Goal: Information Seeking & Learning: Learn about a topic

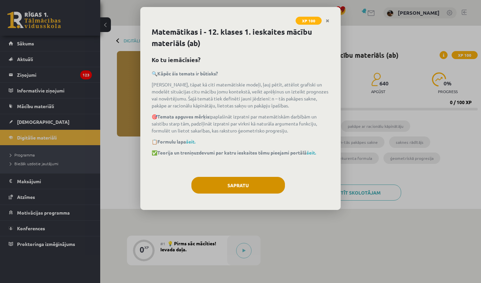
click at [248, 182] on button "Sapratu" at bounding box center [237, 185] width 93 height 17
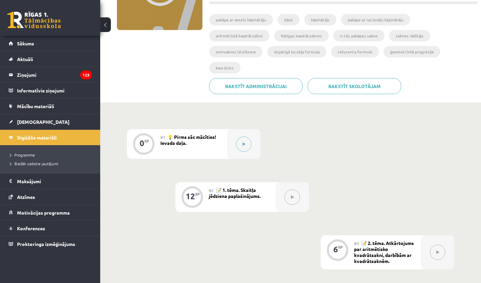
scroll to position [108, 0]
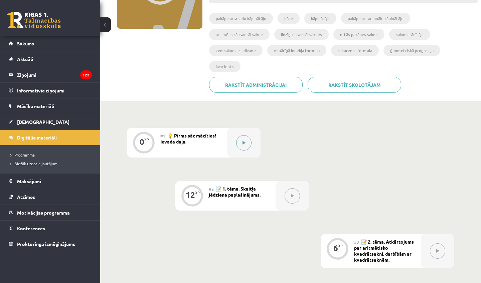
click at [243, 141] on icon at bounding box center [243, 143] width 3 height 4
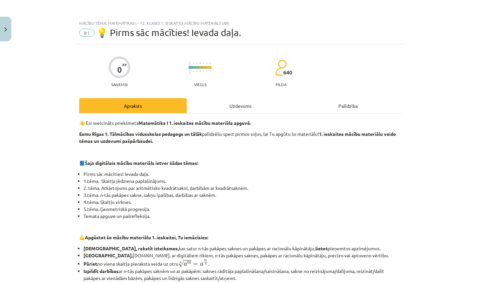
click at [245, 109] on div "Uzdevums" at bounding box center [240, 105] width 107 height 15
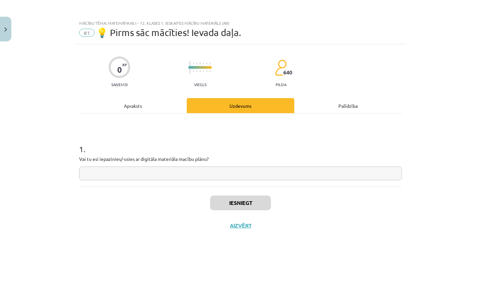
click at [188, 172] on input "text" at bounding box center [240, 174] width 322 height 14
type input "**"
click at [255, 200] on button "Iesniegt" at bounding box center [240, 203] width 61 height 15
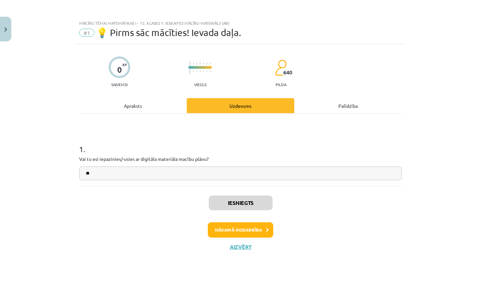
click at [247, 232] on button "Nākamā nodarbība" at bounding box center [240, 229] width 65 height 15
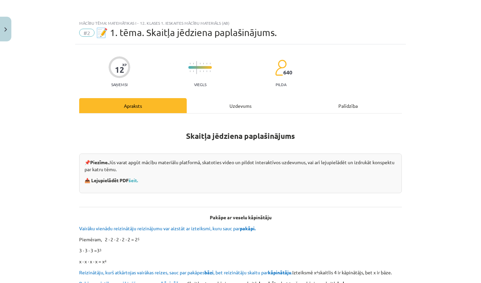
click at [234, 105] on div "Uzdevums" at bounding box center [240, 105] width 107 height 15
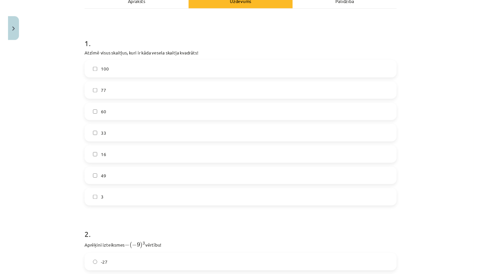
scroll to position [103, 0]
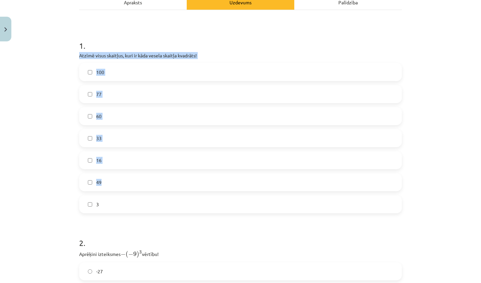
drag, startPoint x: 77, startPoint y: 54, endPoint x: 121, endPoint y: 184, distance: 136.6
click at [121, 184] on div "12 XP Saņemsi Viegls 640 pilda Apraksts Uzdevums Palīdzība 1 . Atzīmē visus ska…" at bounding box center [240, 230] width 331 height 579
click at [98, 36] on h1 "1 ." at bounding box center [240, 39] width 322 height 21
drag, startPoint x: 78, startPoint y: 54, endPoint x: 116, endPoint y: 217, distance: 167.1
click at [116, 217] on div "12 XP Saņemsi Viegls 640 pilda Apraksts Uzdevums Palīdzība 1 . Atzīmē visus ska…" at bounding box center [240, 230] width 331 height 579
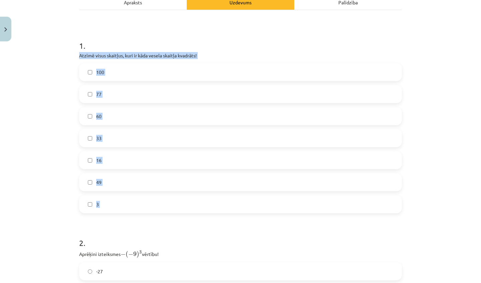
copy div "Atzīmē visus skaitļus, kuri ir kāda vesela skaitļa kvadrāts! 100 77 60 33 16 49…"
click at [144, 222] on form "1 . Atzīmē visus skaitļus, kuri ir kāda vesela skaitļa kvadrāts! 100 77 60 33 1…" at bounding box center [240, 244] width 322 height 430
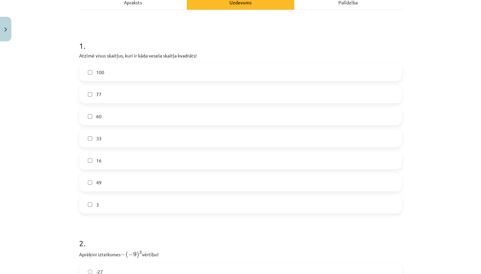
click at [119, 75] on label "100" at bounding box center [240, 72] width 321 height 17
click at [106, 162] on label "16" at bounding box center [240, 160] width 321 height 17
click at [109, 179] on label "49" at bounding box center [240, 182] width 321 height 17
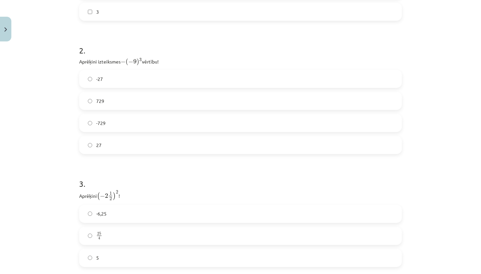
scroll to position [296, 0]
drag, startPoint x: 77, startPoint y: 60, endPoint x: 134, endPoint y: 157, distance: 112.6
click at [134, 158] on div "12 XP Saņemsi Viegls 640 pilda Apraksts Uzdevums Palīdzība 1 . Atzīmē visus ska…" at bounding box center [240, 37] width 331 height 579
copy div "Aprēķini izteiksmes − ( − 9 ) 3 − ( − 9 ) 3 vērtību! -27 729 -729 27"
click at [143, 163] on form "1 . Atzīmē visus skaitļus, kuri ir kāda vesela skaitļa kvadrāts! 100 77 60 33 1…" at bounding box center [240, 51] width 322 height 430
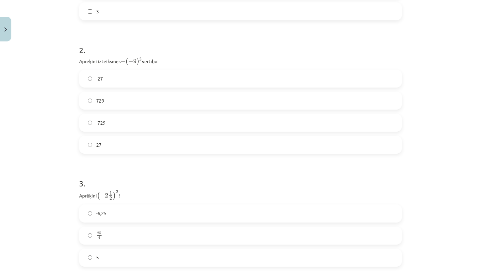
click at [125, 96] on label "729" at bounding box center [240, 100] width 321 height 17
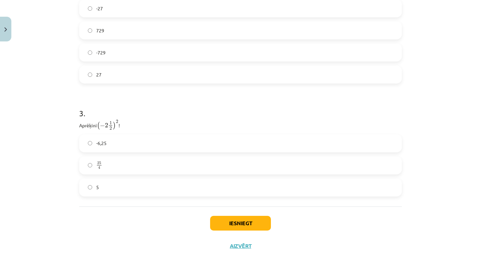
scroll to position [367, 0]
drag, startPoint x: 77, startPoint y: 123, endPoint x: 143, endPoint y: 197, distance: 98.8
copy div "Aprēķini ( − 2 1 2 ) 2 ( − 2 1 2 ) 2 ! -6,25 25 4 25 4 5"
click at [141, 209] on div "Iesniegt Aizvērt" at bounding box center [240, 229] width 322 height 47
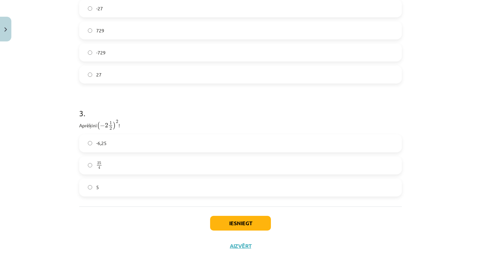
click at [112, 166] on label "25 4 25 4" at bounding box center [240, 165] width 321 height 17
click at [240, 222] on button "Iesniegt" at bounding box center [240, 223] width 61 height 15
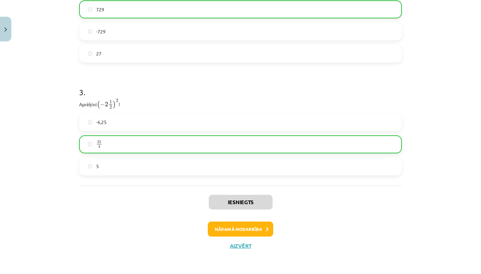
click at [263, 226] on button "Nākamā nodarbība" at bounding box center [240, 228] width 65 height 15
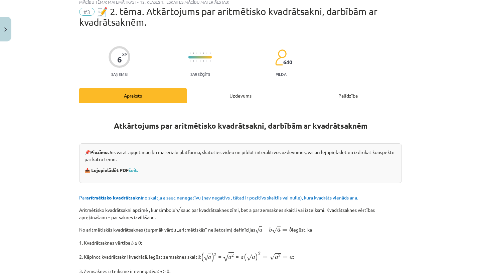
scroll to position [17, 0]
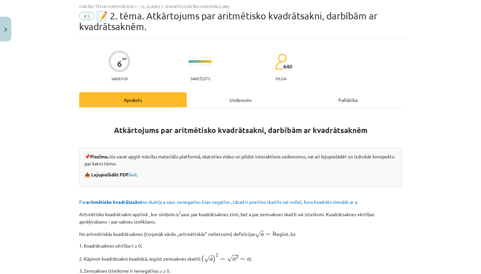
click at [250, 98] on div "Uzdevums" at bounding box center [240, 99] width 107 height 15
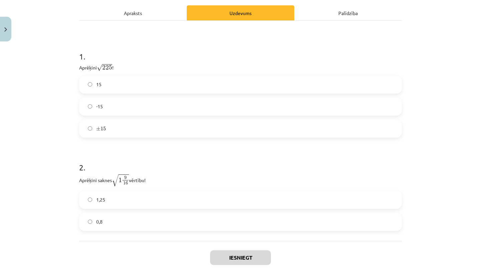
scroll to position [113, 0]
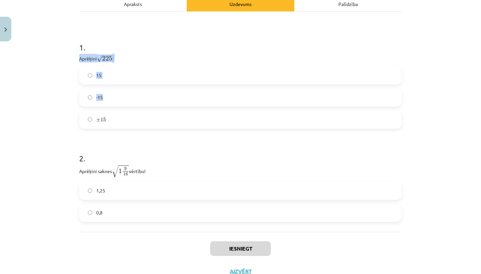
drag, startPoint x: 78, startPoint y: 58, endPoint x: 129, endPoint y: 127, distance: 85.3
click at [129, 128] on div "6 XP Saņemsi Sarežģīts 640 pilda Apraksts Uzdevums Palīdzība 1 . Aprēķini √ 225…" at bounding box center [240, 113] width 331 height 340
copy div "Aprēķini √ 225 225 ! 15 -15"
click at [156, 150] on h1 "2 ." at bounding box center [240, 152] width 322 height 21
click at [130, 69] on label "15" at bounding box center [240, 75] width 321 height 17
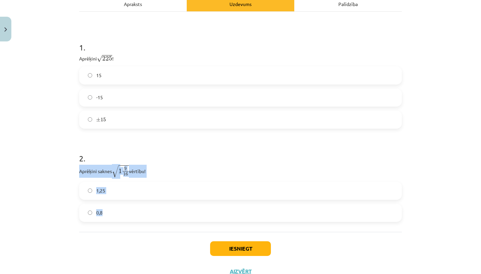
drag, startPoint x: 75, startPoint y: 170, endPoint x: 123, endPoint y: 224, distance: 71.9
click at [123, 224] on div "6 XP Saņemsi Sarežģīts 640 pilda Apraksts Uzdevums Palīdzība 1 . Aprēķini √ 225…" at bounding box center [240, 113] width 331 height 340
copy div "Aprēķini saknes √ 1 9 16 1 9 16 vērtību! 1,25 0,8"
click at [185, 151] on h1 "2 ." at bounding box center [240, 152] width 322 height 21
click at [179, 188] on label "1,25" at bounding box center [240, 190] width 321 height 17
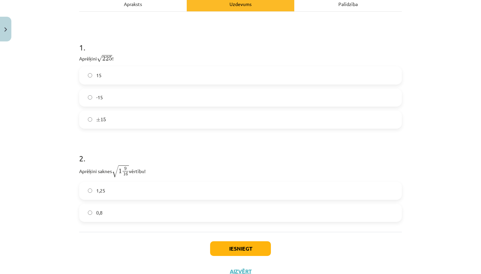
click at [247, 245] on button "Iesniegt" at bounding box center [240, 248] width 61 height 15
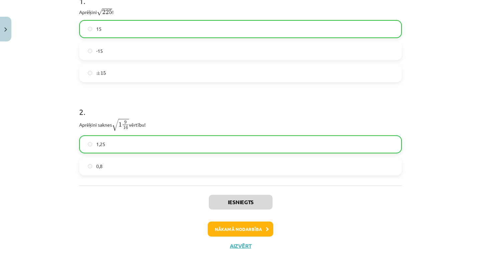
click at [249, 225] on button "Nākamā nodarbība" at bounding box center [240, 228] width 65 height 15
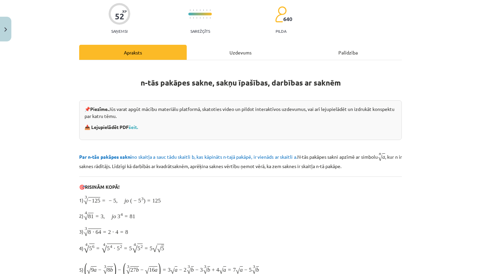
scroll to position [17, 0]
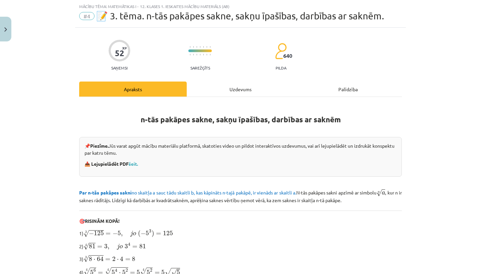
click at [247, 86] on div "Uzdevums" at bounding box center [240, 88] width 107 height 15
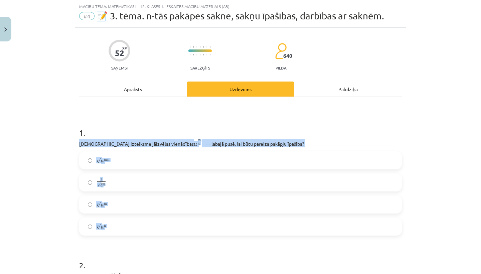
drag, startPoint x: 78, startPoint y: 143, endPoint x: 133, endPoint y: 236, distance: 108.1
copy div "Kura izteiksme jāizvēlas vienādības a m n a m n = ⋯ labajā pusē, lai būtu parei…"
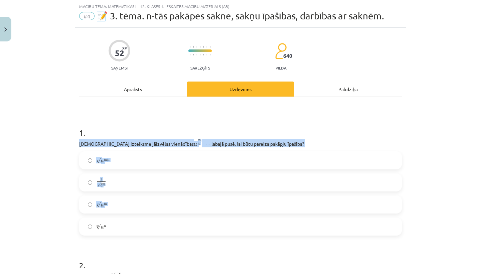
drag, startPoint x: 78, startPoint y: 142, endPoint x: 133, endPoint y: 234, distance: 106.6
copy div "Kura izteiksme jāizvēlas vienādības a m n a m n = ⋯ labajā pusē, lai būtu parei…"
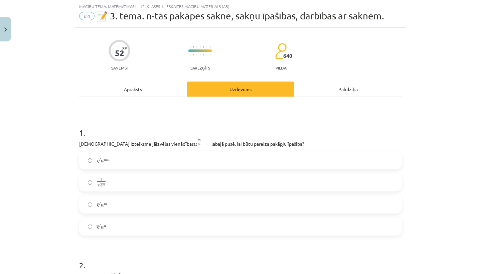
click at [149, 253] on h1 "2 ." at bounding box center [240, 259] width 322 height 21
click at [195, 158] on label "√ a m n a m n" at bounding box center [240, 160] width 321 height 17
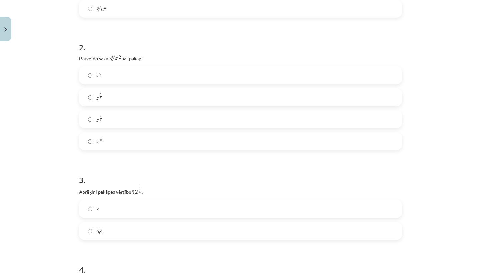
scroll to position [248, 0]
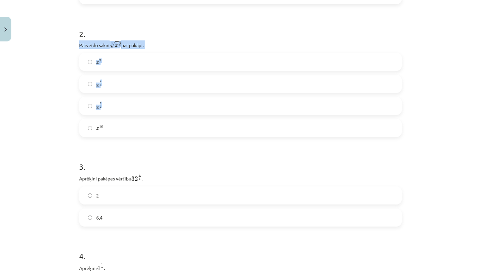
drag, startPoint x: 77, startPoint y: 43, endPoint x: 135, endPoint y: 129, distance: 103.6
copy div "Pārveido sakni 5 √ x 2 x 2 5 par pakāpi. x 7 x 7 x 2 5 x 2 5 x 5 2 x 5 2"
click at [118, 80] on label "x 2 5 x 2 5" at bounding box center [240, 83] width 321 height 17
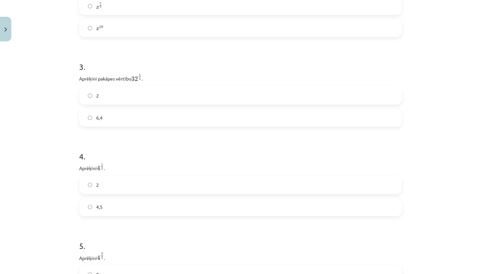
scroll to position [350, 0]
drag, startPoint x: 79, startPoint y: 75, endPoint x: 135, endPoint y: 118, distance: 70.0
copy div "Aprēķini pakāpes vērtību 32 1 5 32 1 5 . 2 6,4"
click at [169, 138] on h1 "4 ." at bounding box center [240, 147] width 322 height 21
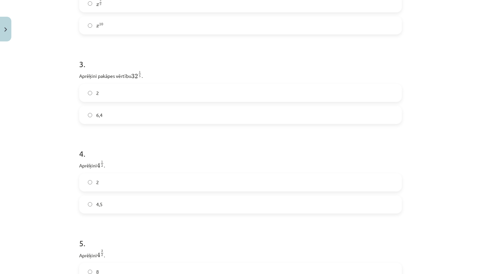
click at [107, 91] on label "2" at bounding box center [240, 92] width 321 height 17
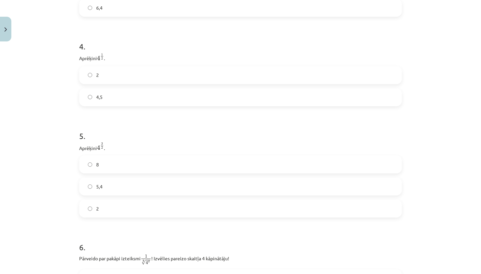
scroll to position [460, 0]
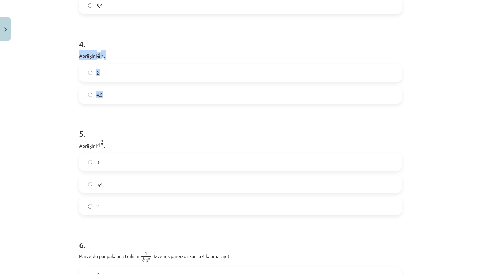
drag, startPoint x: 80, startPoint y: 55, endPoint x: 128, endPoint y: 102, distance: 66.6
click at [129, 103] on div "4 . Aprēķini 4 1 2 4 1 2 . 2 4,5" at bounding box center [240, 66] width 322 height 76
copy div "Aprēķini 4 1 2 4 1 2 . 2 4,5"
click at [146, 123] on h1 "5 ." at bounding box center [240, 127] width 322 height 21
click at [140, 72] on label "2" at bounding box center [240, 72] width 321 height 17
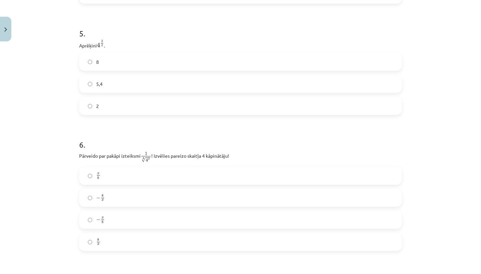
scroll to position [561, 0]
drag, startPoint x: 78, startPoint y: 43, endPoint x: 116, endPoint y: 109, distance: 76.2
click at [148, 58] on label "8" at bounding box center [240, 60] width 321 height 17
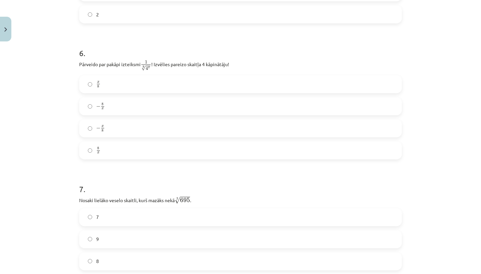
scroll to position [653, 0]
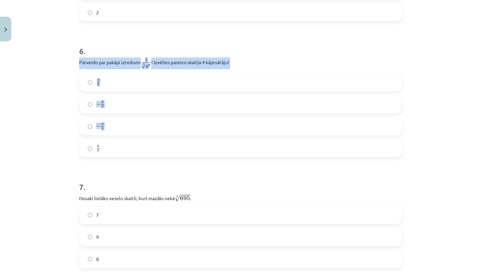
drag, startPoint x: 80, startPoint y: 62, endPoint x: 130, endPoint y: 155, distance: 105.4
click at [130, 155] on div "6 . Pārveido par pakāpi izteiksmi 1 8 √ 4 x 1 4 x 8 ! Izvēlies pareizo skaitļa …" at bounding box center [240, 96] width 322 height 123
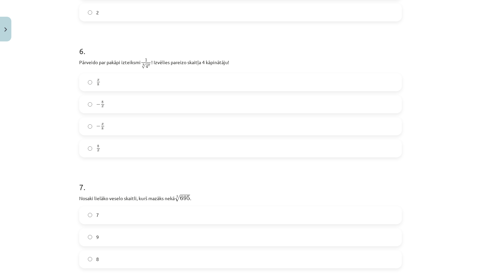
click at [162, 183] on h1 "7 ." at bounding box center [240, 181] width 322 height 21
click at [149, 80] on label "x 8 x 8" at bounding box center [240, 82] width 321 height 17
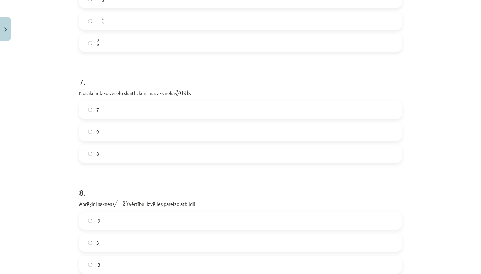
scroll to position [772, 0]
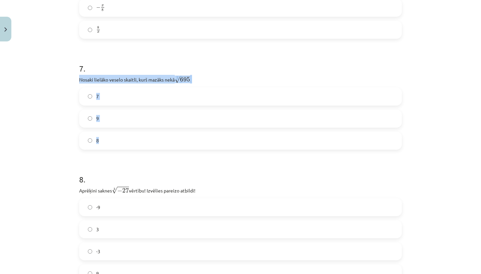
drag, startPoint x: 75, startPoint y: 78, endPoint x: 127, endPoint y: 146, distance: 85.7
click at [127, 146] on div "52 XP Saņemsi Sarežģīts 640 pilda Apraksts Uzdevums Palīdzība 1 . Kura izteiksm…" at bounding box center [240, 111] width 331 height 1676
click at [144, 155] on form "1 . Kura izteiksme jāizvēlas vienādības a m n a m n = ⋯ labajā pusē, lai būtu p…" at bounding box center [240, 124] width 322 height 1526
click at [129, 146] on label "8" at bounding box center [240, 140] width 321 height 17
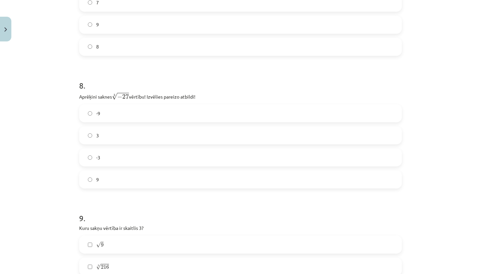
scroll to position [875, 0]
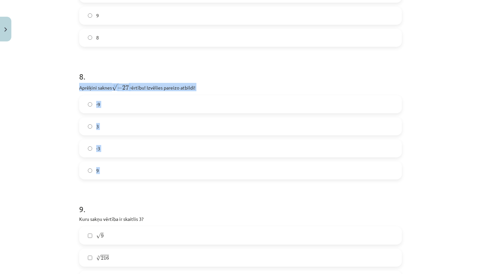
drag, startPoint x: 78, startPoint y: 86, endPoint x: 120, endPoint y: 181, distance: 103.3
click at [120, 181] on div "52 XP Saņemsi Sarežģīts 640 pilda Apraksts Uzdevums Palīdzība 1 . Kura izteiksm…" at bounding box center [240, 8] width 331 height 1676
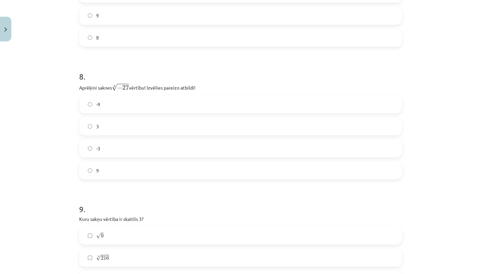
click at [126, 187] on form "1 . Kura izteiksme jāizvēlas vienādības a m n a m n = ⋯ labajā pusē, lai būtu p…" at bounding box center [240, 21] width 322 height 1526
click at [131, 146] on label "-3" at bounding box center [240, 148] width 321 height 17
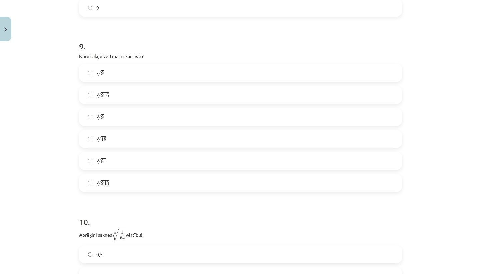
scroll to position [1040, 0]
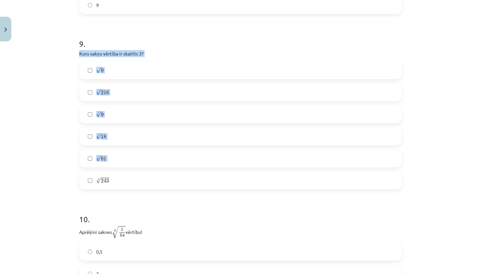
drag, startPoint x: 77, startPoint y: 53, endPoint x: 134, endPoint y: 186, distance: 144.8
click at [169, 69] on label "√ 9 9" at bounding box center [240, 70] width 321 height 17
click at [125, 160] on label "4 √ 81 81 4" at bounding box center [240, 158] width 321 height 17
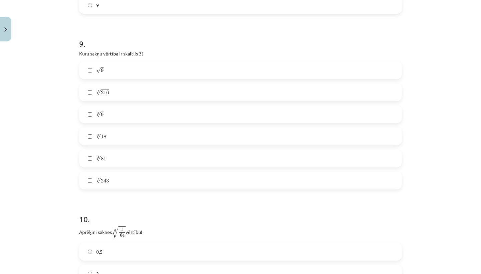
click at [121, 181] on label "5 √ 243 243 5" at bounding box center [240, 180] width 321 height 17
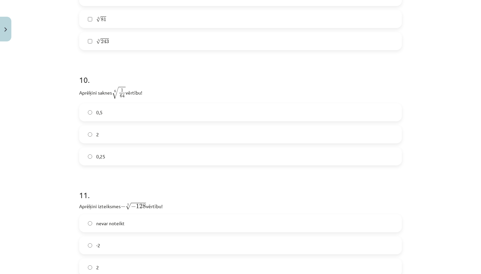
scroll to position [1181, 0]
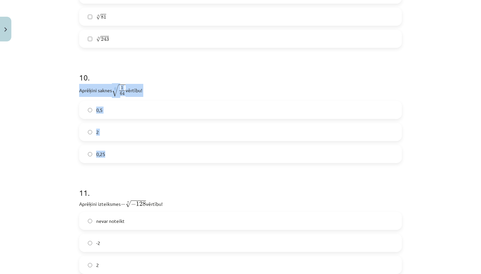
drag, startPoint x: 78, startPoint y: 88, endPoint x: 144, endPoint y: 159, distance: 97.3
click at [166, 178] on h1 "11 ." at bounding box center [240, 186] width 322 height 21
click at [122, 106] on label "0,5" at bounding box center [240, 109] width 321 height 17
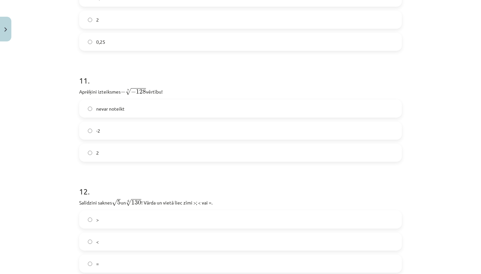
scroll to position [1295, 0]
drag, startPoint x: 77, startPoint y: 88, endPoint x: 117, endPoint y: 160, distance: 82.5
click at [113, 148] on label "2" at bounding box center [240, 151] width 321 height 17
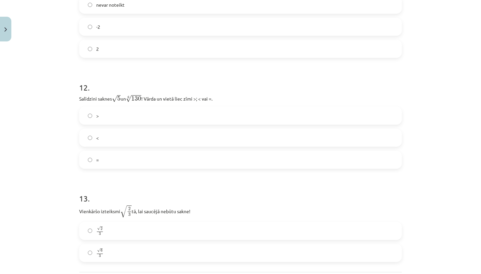
scroll to position [1398, 0]
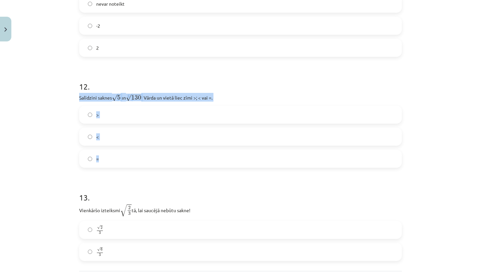
drag, startPoint x: 77, startPoint y: 95, endPoint x: 115, endPoint y: 163, distance: 78.3
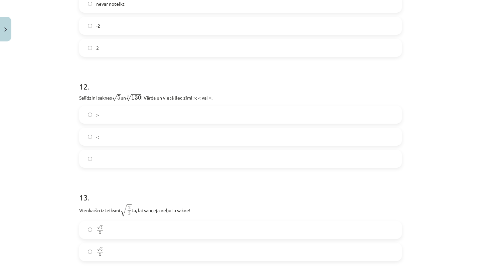
click at [117, 132] on label "<" at bounding box center [240, 136] width 321 height 17
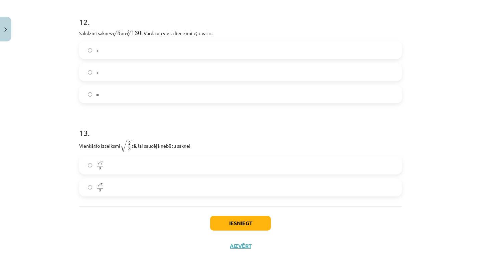
scroll to position [1464, 0]
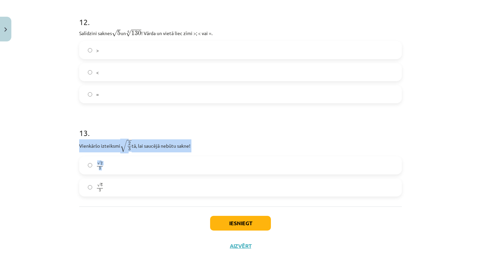
drag, startPoint x: 78, startPoint y: 143, endPoint x: 128, endPoint y: 192, distance: 69.9
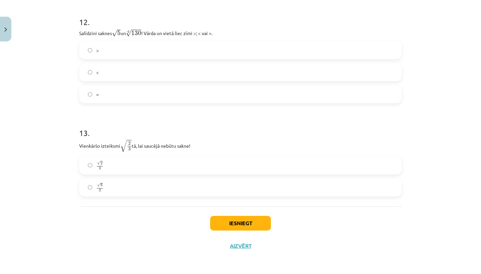
click at [209, 121] on h1 "13 ." at bounding box center [240, 127] width 322 height 21
click at [127, 158] on label "√ 2 3 2 3" at bounding box center [240, 165] width 321 height 17
click at [226, 221] on button "Iesniegt" at bounding box center [240, 223] width 61 height 15
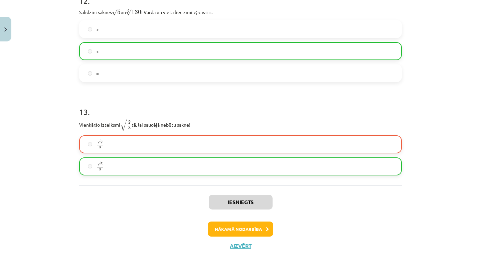
click at [259, 226] on button "Nākamā nodarbība" at bounding box center [240, 228] width 65 height 15
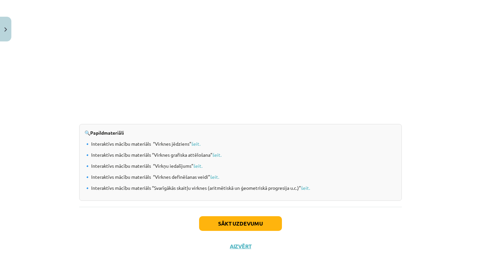
scroll to position [662, 0]
click at [255, 223] on button "Sākt uzdevumu" at bounding box center [240, 223] width 83 height 15
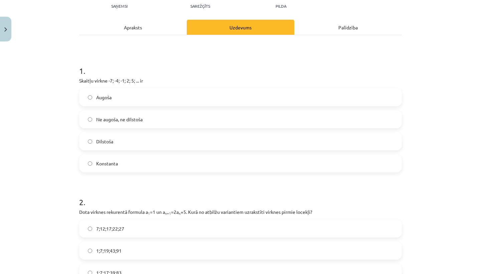
scroll to position [93, 0]
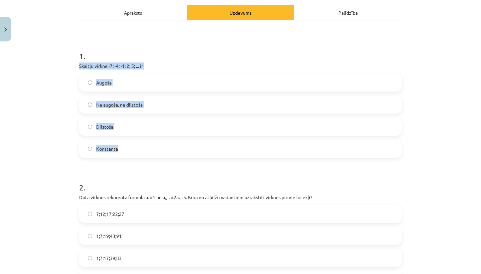
drag, startPoint x: 78, startPoint y: 65, endPoint x: 142, endPoint y: 155, distance: 110.1
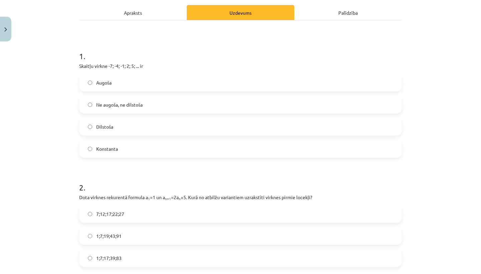
click at [165, 178] on h1 "2 ." at bounding box center [240, 181] width 322 height 21
click at [130, 82] on label "Augoša" at bounding box center [240, 82] width 321 height 17
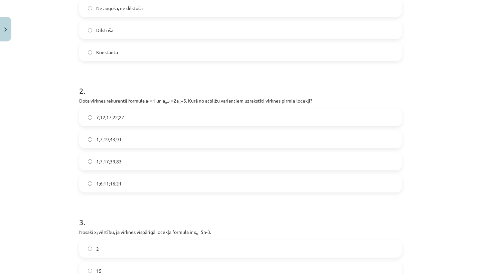
scroll to position [206, 0]
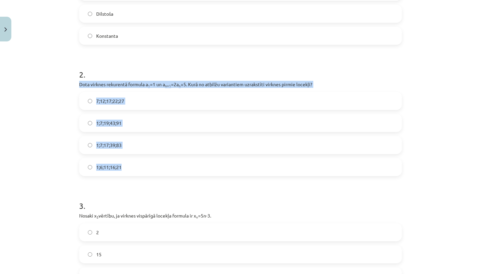
drag, startPoint x: 77, startPoint y: 83, endPoint x: 134, endPoint y: 169, distance: 103.1
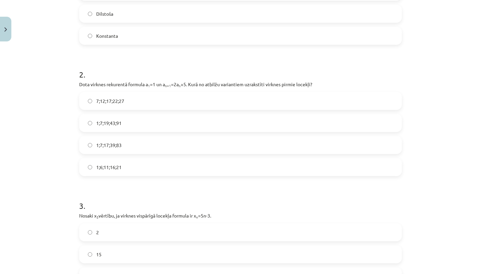
click at [136, 125] on label "1;7;19;43;91" at bounding box center [240, 123] width 321 height 17
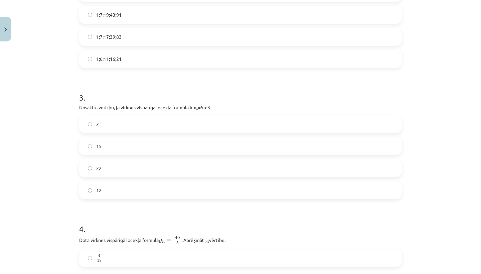
scroll to position [330, 0]
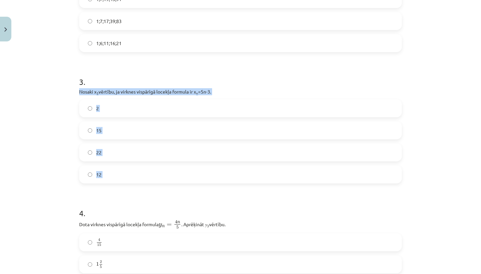
drag, startPoint x: 77, startPoint y: 90, endPoint x: 128, endPoint y: 186, distance: 108.1
click at [128, 186] on div "18 XP Saņemsi Sarežģīts 640 pilda Apraksts Uzdevums Palīdzība 1 . Skaitļu virkn…" at bounding box center [240, 178] width 331 height 926
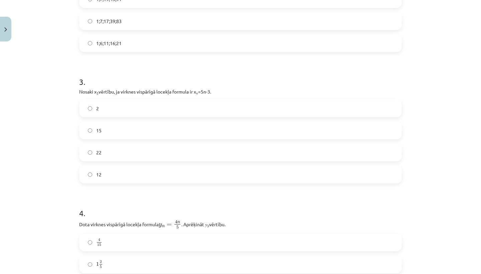
click at [145, 195] on form "1 . Skaitļu virkne -7; -4; -1; 2; 5; ... ir Augoša Ne augoša, ne dilstoša Dilst…" at bounding box center [240, 191] width 322 height 777
click at [119, 174] on label "12" at bounding box center [240, 174] width 321 height 17
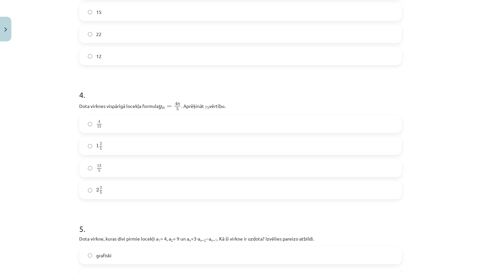
scroll to position [453, 0]
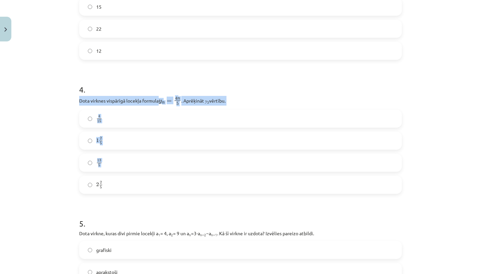
drag, startPoint x: 78, startPoint y: 99, endPoint x: 119, endPoint y: 186, distance: 95.7
click at [119, 186] on div "18 XP Saņemsi Sarežģīts 640 pilda Apraksts Uzdevums Palīdzība 1 . Skaitļu virkn…" at bounding box center [240, 54] width 331 height 926
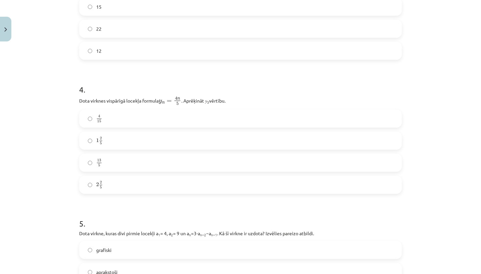
click at [140, 206] on form "1 . Skaitļu virkne -7; -4; -1; 2; 5; ... ir Augoša Ne augoša, ne dilstoša Dilst…" at bounding box center [240, 68] width 322 height 777
click at [114, 179] on label "2 2 5 2 2 5" at bounding box center [240, 184] width 321 height 17
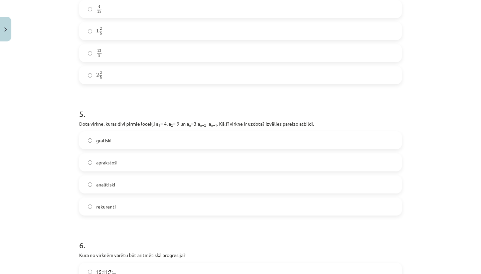
scroll to position [575, 0]
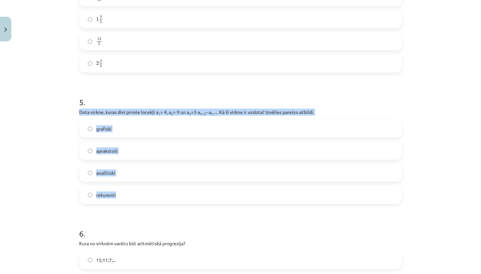
drag, startPoint x: 77, startPoint y: 110, endPoint x: 129, endPoint y: 200, distance: 104.1
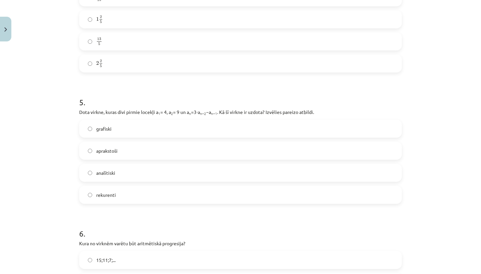
click at [129, 201] on label "rekurenti" at bounding box center [240, 194] width 321 height 17
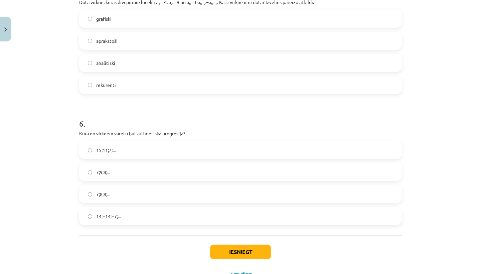
scroll to position [691, 0]
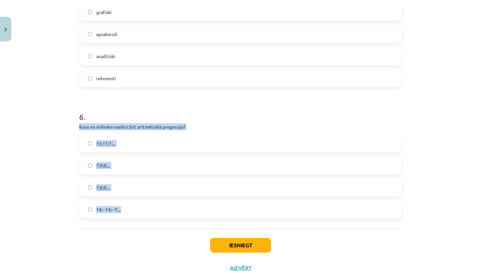
drag, startPoint x: 77, startPoint y: 126, endPoint x: 145, endPoint y: 217, distance: 113.4
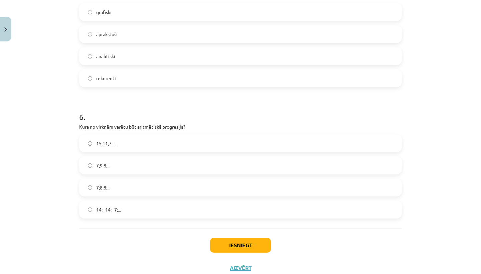
click at [157, 244] on div "Iesniegt Aizvērt" at bounding box center [240, 251] width 322 height 47
click at [122, 141] on label "15;11;7;..." at bounding box center [240, 143] width 321 height 17
click at [241, 242] on button "Iesniegt" at bounding box center [240, 245] width 61 height 15
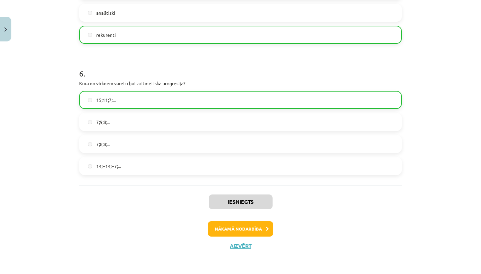
click at [262, 229] on button "Nākamā nodarbība" at bounding box center [240, 228] width 65 height 15
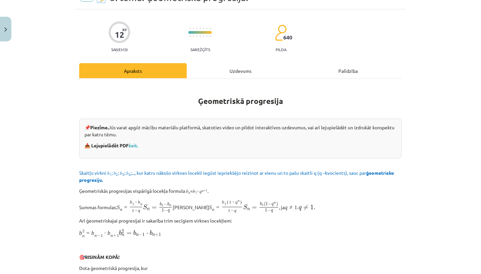
scroll to position [17, 0]
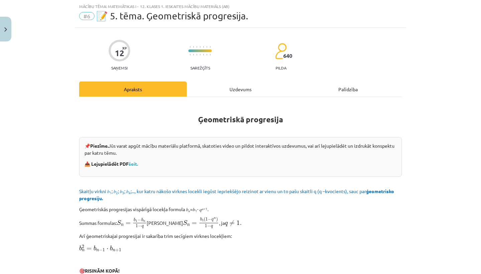
click at [252, 85] on div "Uzdevums" at bounding box center [240, 88] width 107 height 15
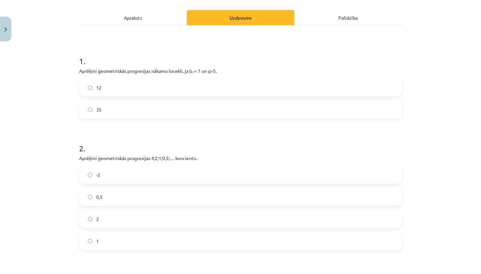
scroll to position [92, 0]
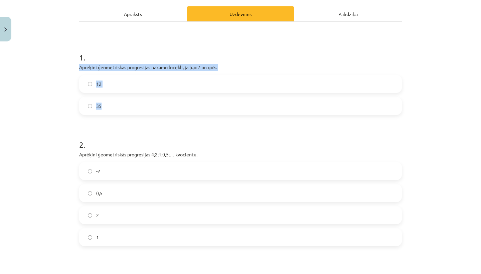
drag, startPoint x: 78, startPoint y: 66, endPoint x: 116, endPoint y: 106, distance: 54.8
click at [116, 107] on div "12 XP Saņemsi Sarežģīts 640 pilda Apraksts Uzdevums Palīdzība 1 . Aprēķini ģeom…" at bounding box center [240, 195] width 331 height 485
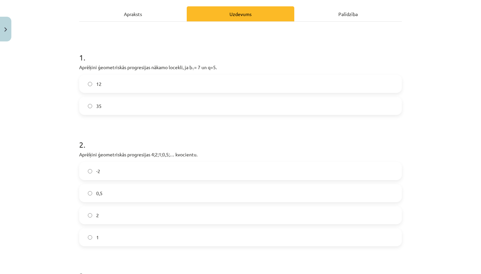
click at [137, 135] on h1 "2 ." at bounding box center [240, 138] width 322 height 21
click at [112, 104] on label "35" at bounding box center [240, 105] width 321 height 17
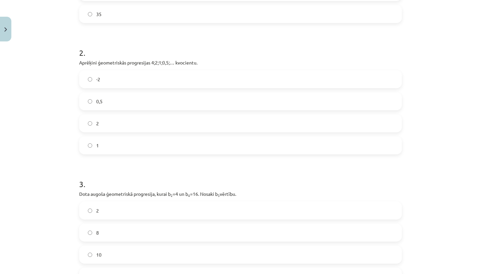
scroll to position [186, 0]
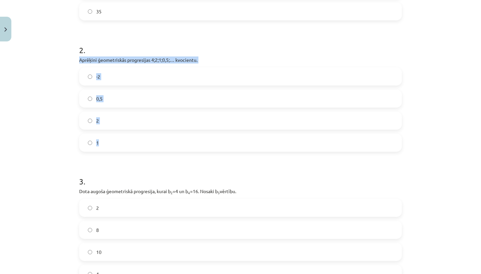
drag, startPoint x: 78, startPoint y: 58, endPoint x: 124, endPoint y: 147, distance: 99.6
click at [124, 147] on div "12 XP Saņemsi Sarežģīts 640 pilda Apraksts Uzdevums Palīdzība 1 . Aprēķini ģeom…" at bounding box center [240, 100] width 331 height 485
click at [141, 165] on form "1 . Aprēķini ģeometriskās progresijas nākamo locekli, ja b 1 = 7 un q=5. 12 35 …" at bounding box center [240, 115] width 322 height 336
click at [132, 94] on label "0,5" at bounding box center [240, 98] width 321 height 17
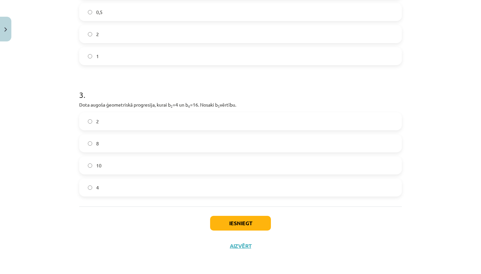
scroll to position [274, 0]
drag, startPoint x: 77, startPoint y: 102, endPoint x: 122, endPoint y: 188, distance: 97.4
click at [123, 190] on div "12 XP Saņemsi Sarežģīts 640 pilda Apraksts Uzdevums Palīdzība 1 . Aprēķini ģeom…" at bounding box center [240, 14] width 331 height 485
click at [141, 221] on div "Iesniegt Aizvērt" at bounding box center [240, 229] width 322 height 47
click at [119, 140] on label "8" at bounding box center [240, 143] width 321 height 17
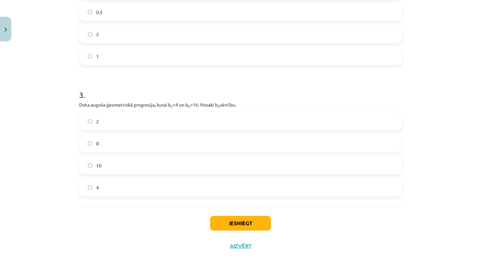
click at [220, 228] on button "Iesniegt" at bounding box center [240, 223] width 61 height 15
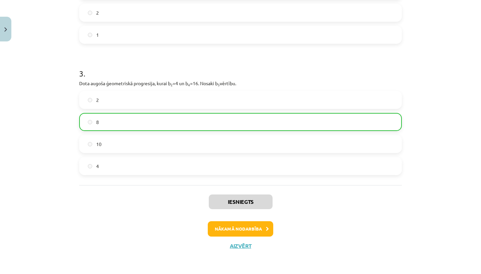
click at [264, 227] on button "Nākamā nodarbība" at bounding box center [240, 228] width 65 height 15
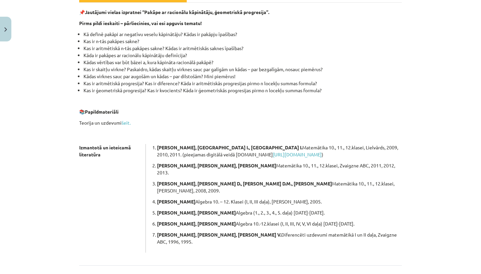
scroll to position [110, 0]
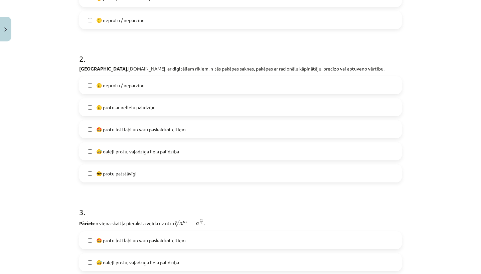
scroll to position [245, 0]
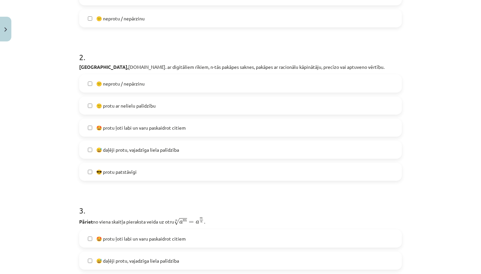
click at [159, 171] on label "😎 protu patstāvīgi" at bounding box center [240, 171] width 321 height 17
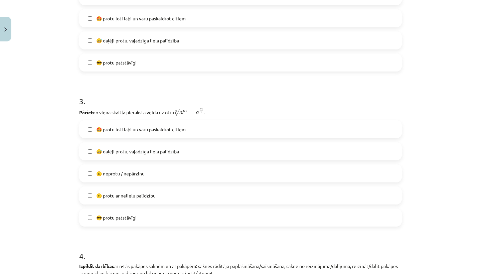
scroll to position [357, 0]
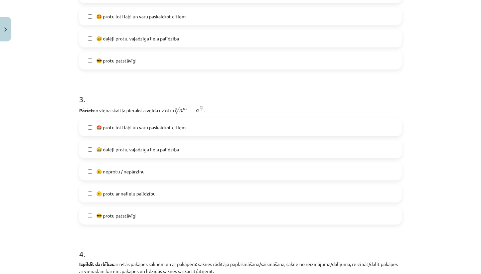
click at [155, 213] on label "😎 protu patstāvīgi" at bounding box center [240, 215] width 321 height 17
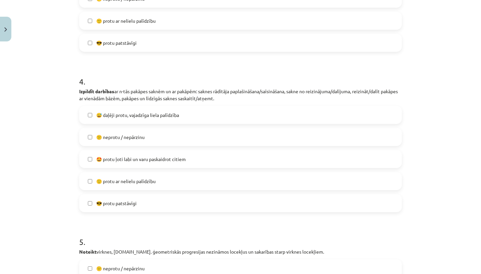
scroll to position [536, 0]
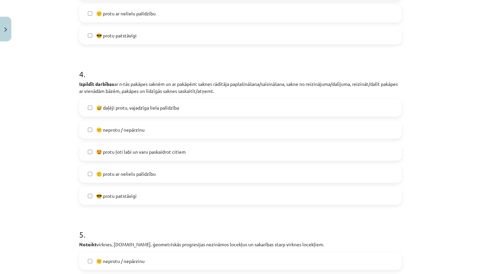
click at [165, 193] on label "😎 protu patstāvīgi" at bounding box center [240, 195] width 321 height 17
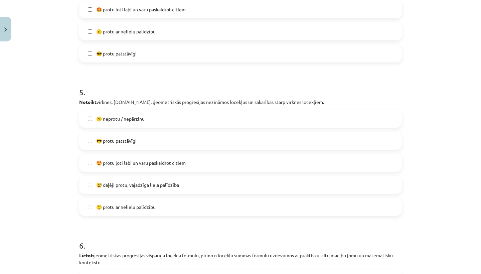
scroll to position [684, 0]
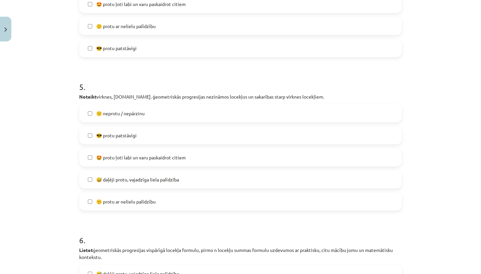
click at [174, 140] on label "😎 protu patstāvīgi" at bounding box center [240, 135] width 321 height 17
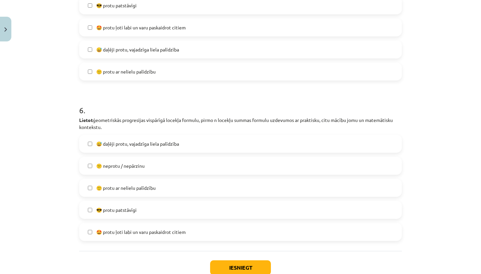
scroll to position [821, 0]
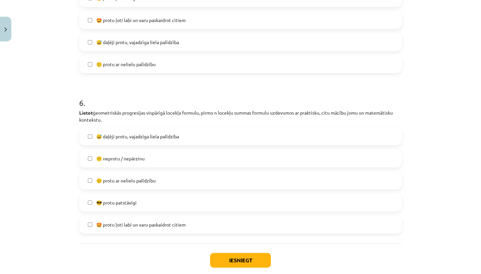
click at [161, 204] on label "😎 protu patstāvīgi" at bounding box center [240, 202] width 321 height 17
click at [237, 260] on button "Iesniegt" at bounding box center [240, 260] width 61 height 15
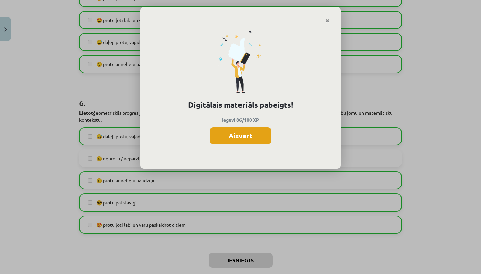
click at [239, 138] on button "Aizvērt" at bounding box center [240, 135] width 61 height 17
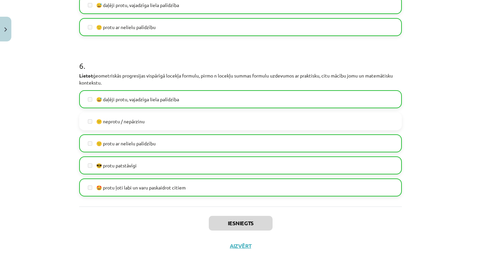
scroll to position [860, 0]
click at [241, 244] on button "Aizvērt" at bounding box center [240, 245] width 25 height 7
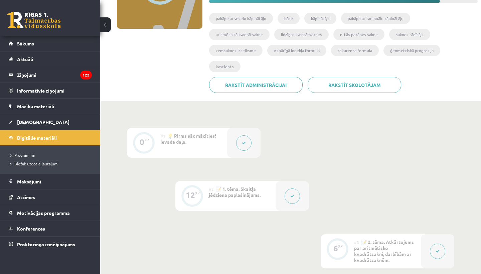
click at [36, 24] on link at bounding box center [33, 20] width 53 height 17
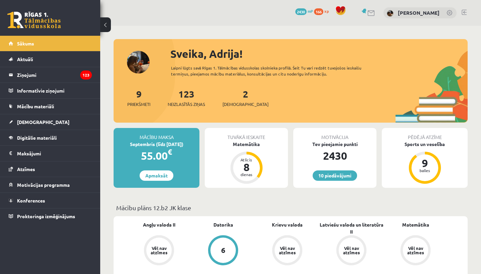
click at [274, 19] on div "10 Dāvanas 2430 mP 166 xp [PERSON_NAME]" at bounding box center [290, 13] width 381 height 26
